Goal: Task Accomplishment & Management: Complete application form

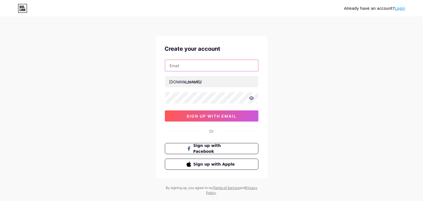
click at [195, 68] on input "text" at bounding box center [211, 65] width 93 height 11
paste input "[EMAIL_ADDRESS][DOMAIN_NAME]"
click at [177, 67] on input "[EMAIL_ADDRESS][DOMAIN_NAME]" at bounding box center [211, 65] width 93 height 11
type input "[EMAIL_ADDRESS][DOMAIN_NAME]"
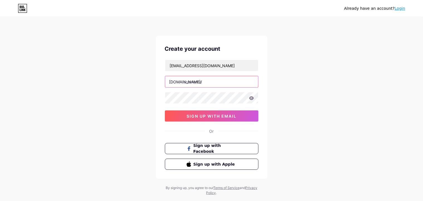
paste input "amasshen"
type input "amasshen"
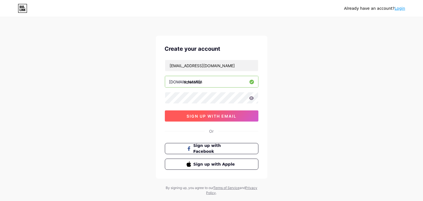
click at [181, 116] on button "sign up with email" at bounding box center [212, 115] width 94 height 11
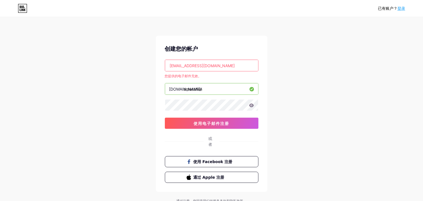
drag, startPoint x: 239, startPoint y: 70, endPoint x: 81, endPoint y: 69, distance: 158.4
click at [165, 69] on input "[EMAIL_ADDRESS][DOMAIN_NAME]" at bounding box center [211, 65] width 93 height 11
paste input "feyoro1782@artvara"
drag, startPoint x: 225, startPoint y: 65, endPoint x: 24, endPoint y: 62, distance: 201.3
click at [165, 63] on input "[EMAIL_ADDRESS][DOMAIN_NAME]" at bounding box center [211, 65] width 93 height 11
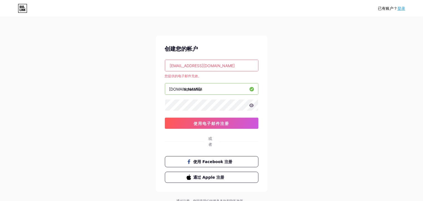
paste input "text"
click at [171, 65] on input "[EMAIL_ADDRESS][DOMAIN_NAME]" at bounding box center [211, 65] width 93 height 11
type input "[EMAIL_ADDRESS][DOMAIN_NAME]"
paste input "feyoro1782"
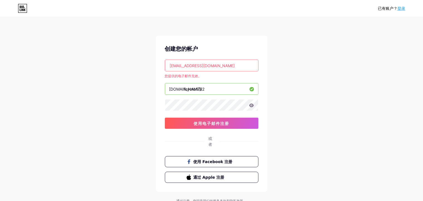
type input "feyoro1782"
click at [312, 138] on div "已有账户？ 登录 创建您的帐户 [EMAIL_ADDRESS][DOMAIN_NAME] 您提供的电子邮件无效。 [DOMAIN_NAME]/ feyoro1…" at bounding box center [211, 110] width 423 height 221
click at [220, 127] on button "使用电子邮件注册" at bounding box center [212, 123] width 94 height 11
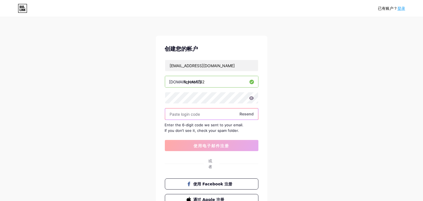
click at [201, 114] on input "text" at bounding box center [211, 113] width 93 height 11
click at [195, 110] on input "text" at bounding box center [211, 113] width 93 height 11
paste input "650748"
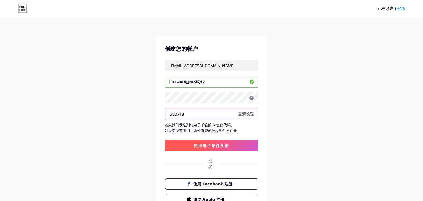
type input "650748"
click at [208, 144] on span "使用电子邮件注册" at bounding box center [212, 145] width 36 height 5
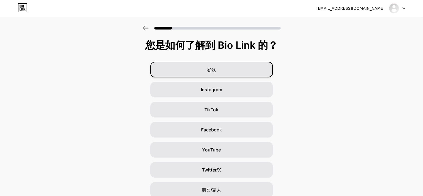
click at [219, 71] on div "谷歌" at bounding box center [211, 70] width 123 height 16
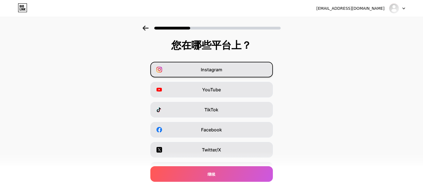
click at [221, 74] on div "Instagram" at bounding box center [211, 70] width 123 height 16
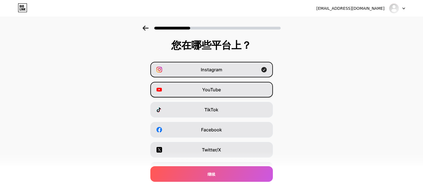
click at [224, 92] on div "YouTube" at bounding box center [211, 90] width 123 height 16
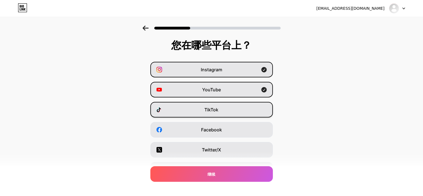
click at [231, 107] on div "TikTok" at bounding box center [211, 110] width 123 height 16
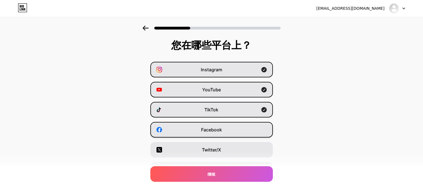
click at [233, 128] on div "Facebook" at bounding box center [211, 130] width 123 height 16
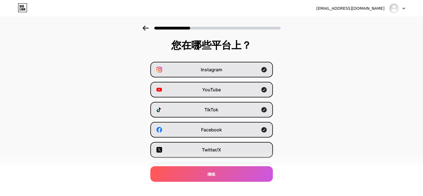
click at [238, 147] on div "Twitter/X" at bounding box center [211, 150] width 123 height 16
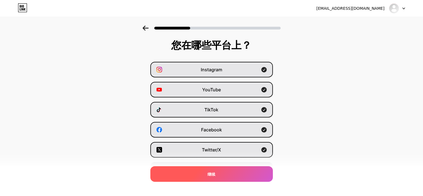
click at [243, 175] on div "继续" at bounding box center [211, 174] width 123 height 16
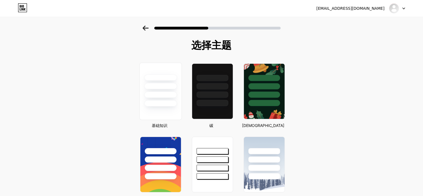
click at [175, 102] on div at bounding box center [160, 103] width 33 height 6
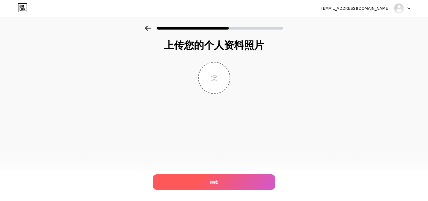
click at [225, 179] on div "继续" at bounding box center [214, 182] width 123 height 16
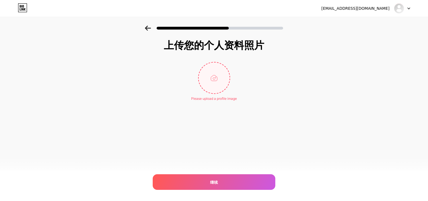
click at [205, 84] on input "file" at bounding box center [214, 77] width 31 height 31
type input "C:\fakepath\b_29e85c10fae9e30b2ad63165036ce88d.png"
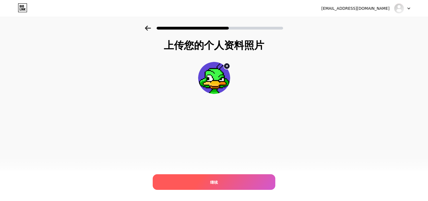
click at [223, 175] on div "继续" at bounding box center [214, 182] width 123 height 16
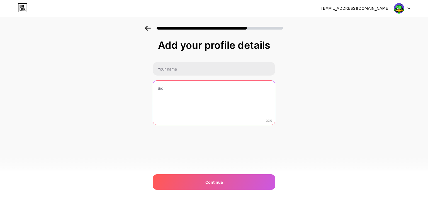
click at [205, 100] on textarea at bounding box center [214, 102] width 122 height 45
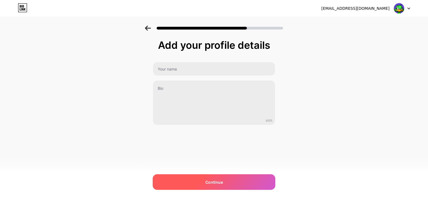
click at [226, 180] on div "Continue" at bounding box center [214, 182] width 123 height 16
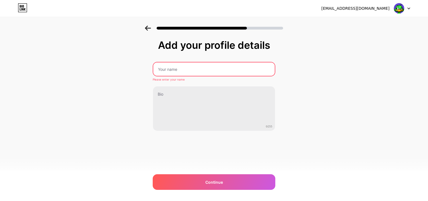
click at [176, 68] on input "text" at bounding box center [213, 68] width 121 height 13
paste input "amasshen"
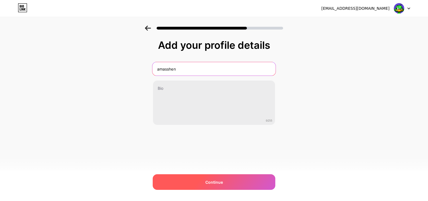
type input "amasshen"
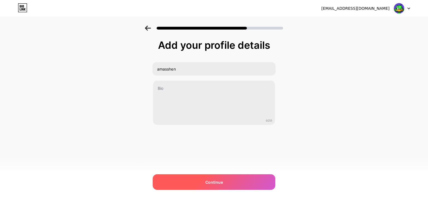
click at [228, 189] on div "Continue" at bounding box center [214, 182] width 123 height 16
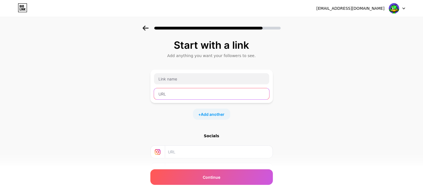
click at [182, 93] on input "text" at bounding box center [211, 93] width 115 height 11
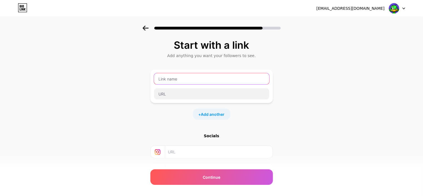
click at [183, 79] on input "text" at bounding box center [211, 78] width 115 height 11
click at [194, 79] on input "text" at bounding box center [211, 78] width 115 height 11
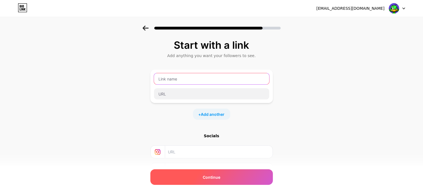
paste input "what is search engine optimization"
type input "what is search engine optimization"
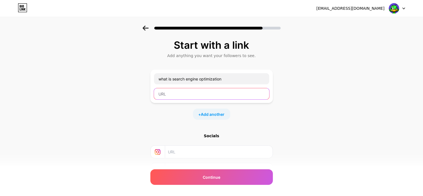
paste input "https://www.myarticlereviews.com/seo"
type input "https://www.myarticlereviews.com/seo"
click at [208, 117] on span "Add another" at bounding box center [213, 114] width 24 height 6
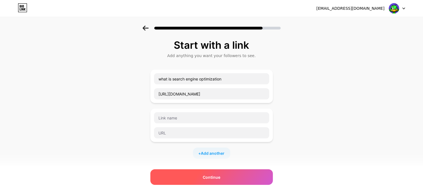
click at [221, 171] on div "Continue" at bounding box center [211, 177] width 123 height 16
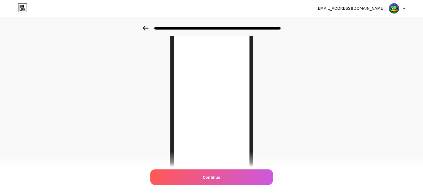
scroll to position [35, 0]
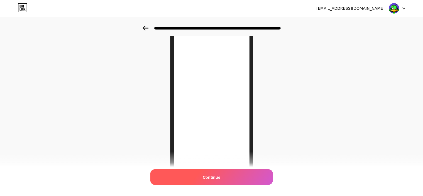
click at [234, 180] on div "Continue" at bounding box center [211, 177] width 123 height 16
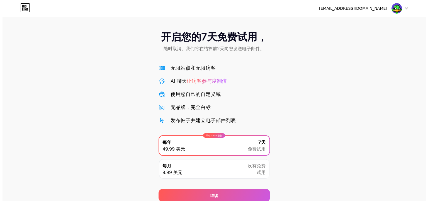
scroll to position [23, 0]
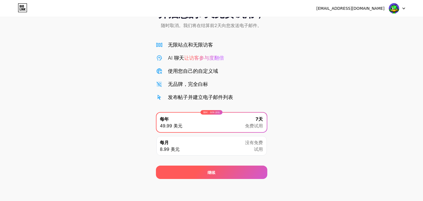
click at [232, 172] on div "继续" at bounding box center [211, 171] width 111 height 13
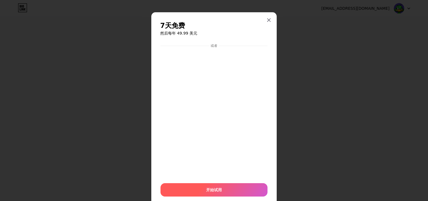
click at [223, 190] on div "开始试用" at bounding box center [213, 189] width 107 height 13
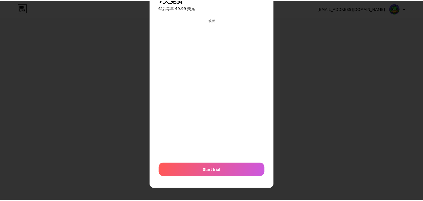
scroll to position [0, 0]
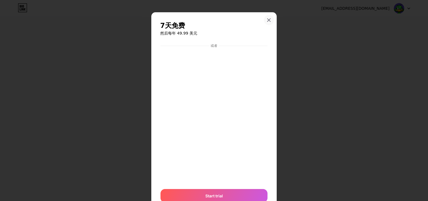
click at [267, 19] on icon at bounding box center [268, 20] width 4 height 4
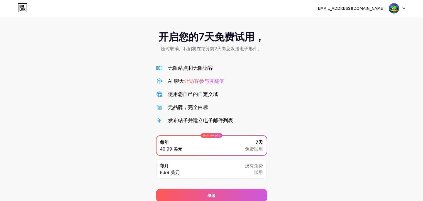
click at [383, 4] on div "[EMAIL_ADDRESS][DOMAIN_NAME]" at bounding box center [360, 8] width 89 height 10
click at [407, 7] on div "feyoro1782@artvara.com Logout" at bounding box center [211, 8] width 423 height 10
click at [393, 9] on img at bounding box center [394, 8] width 11 height 11
click at [283, 95] on div "开启您的7天免费试用， 随时取消。我们将在结算前2天向您发送电子邮件。 无限站点和无限访客 AI 聊天 让访客参与度翻倍 使用您自己的自定义域 无品牌，完全白…" at bounding box center [211, 114] width 423 height 176
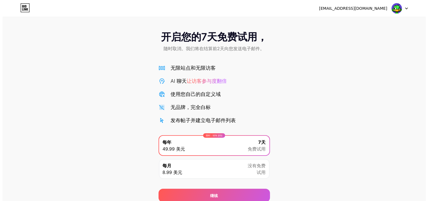
scroll to position [23, 0]
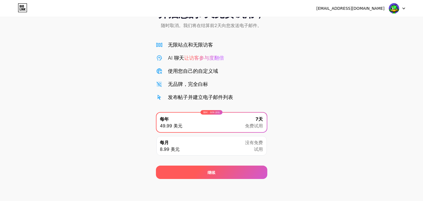
click at [243, 174] on div "继续" at bounding box center [211, 171] width 111 height 13
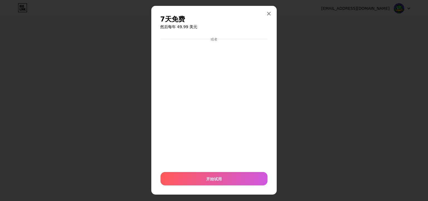
scroll to position [12, 0]
